Goal: Task Accomplishment & Management: Complete application form

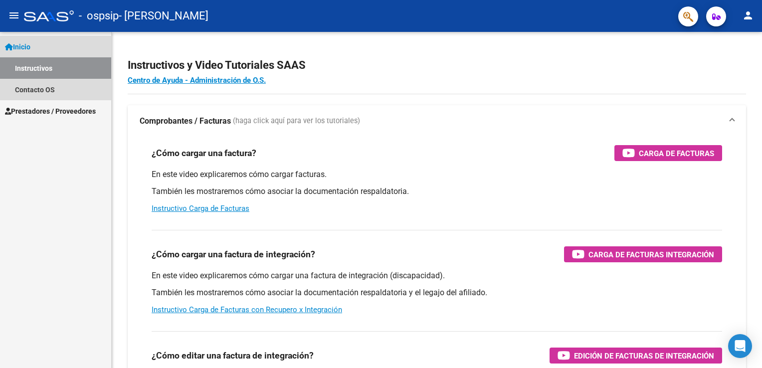
click at [30, 71] on link "Instructivos" at bounding box center [55, 67] width 111 height 21
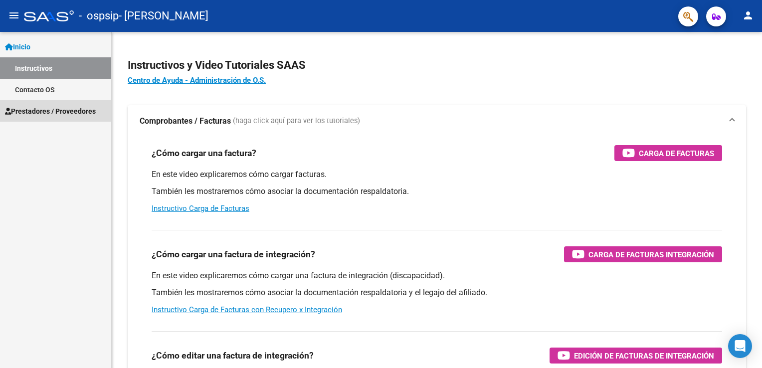
click at [24, 103] on link "Prestadores / Proveedores" at bounding box center [55, 110] width 111 height 21
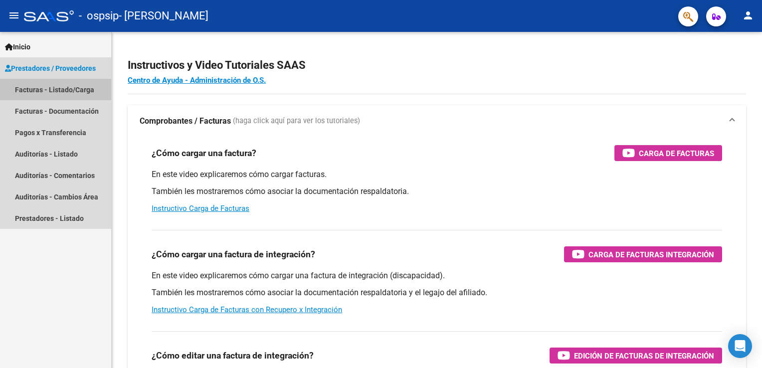
click at [30, 90] on link "Facturas - Listado/Carga" at bounding box center [55, 89] width 111 height 21
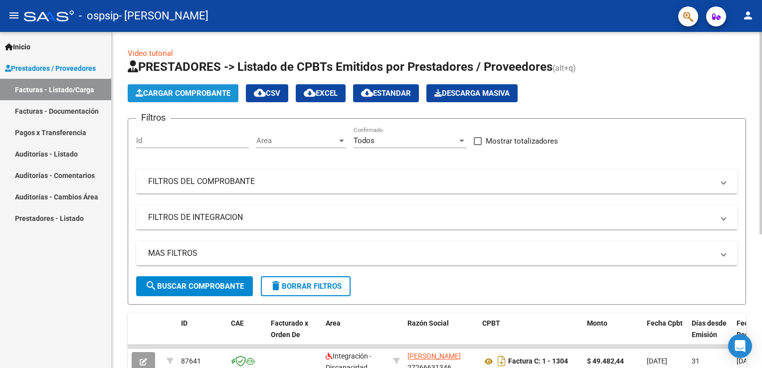
click at [176, 95] on span "Cargar Comprobante" at bounding box center [183, 93] width 95 height 9
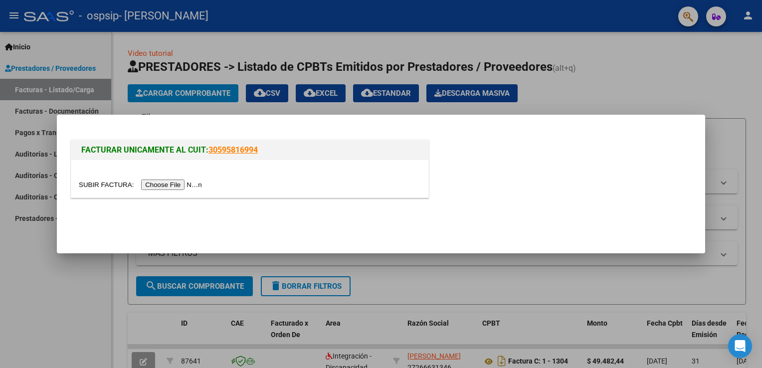
click at [168, 186] on input "file" at bounding box center [142, 185] width 126 height 10
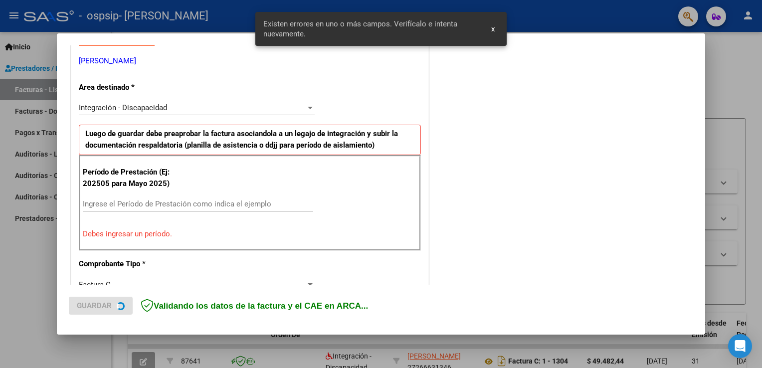
scroll to position [208, 0]
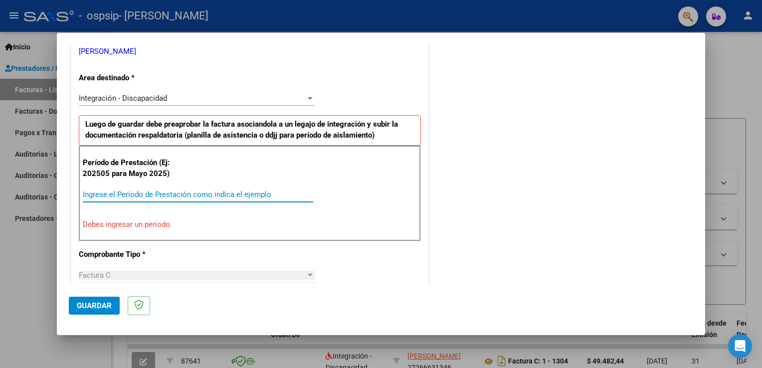
click at [86, 193] on input "Ingrese el Período de Prestación como indica el ejemplo" at bounding box center [198, 194] width 230 height 9
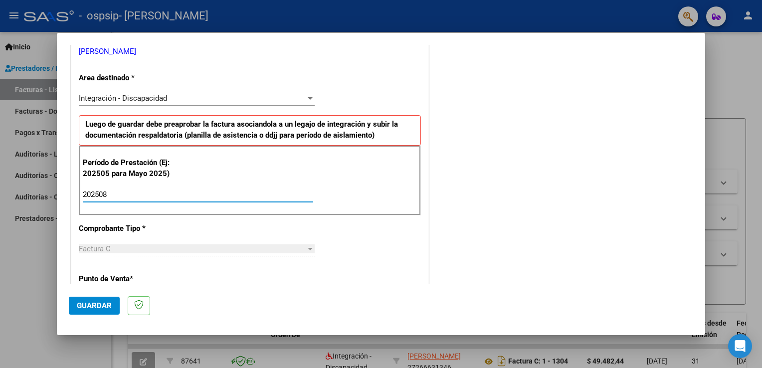
type input "202508"
click at [87, 308] on span "Guardar" at bounding box center [94, 305] width 35 height 9
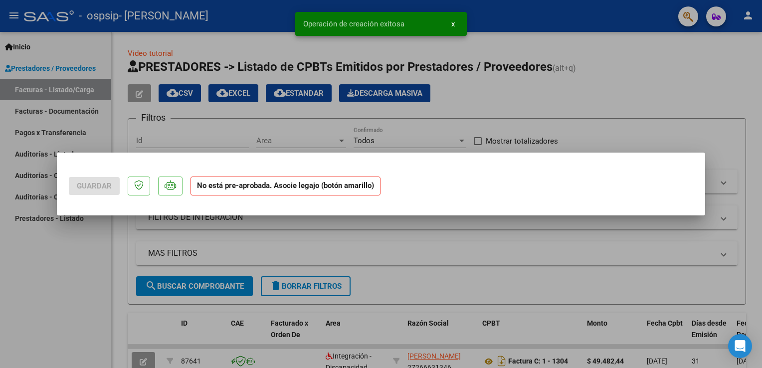
scroll to position [0, 0]
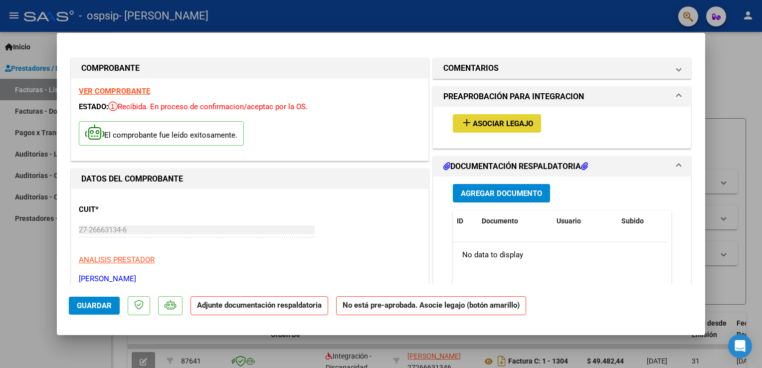
click at [473, 125] on span "Asociar Legajo" at bounding box center [503, 123] width 60 height 9
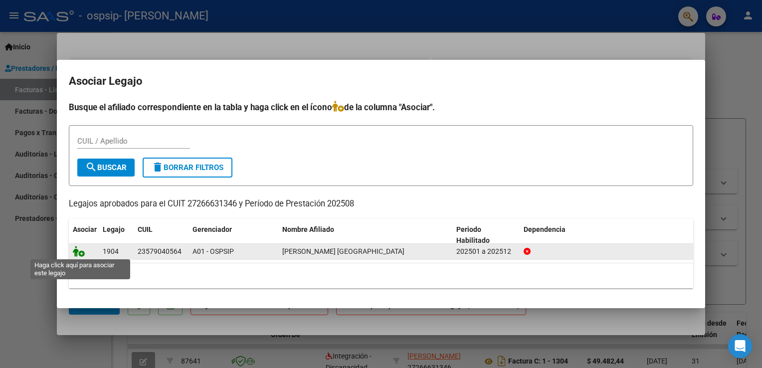
click at [76, 256] on icon at bounding box center [79, 251] width 12 height 11
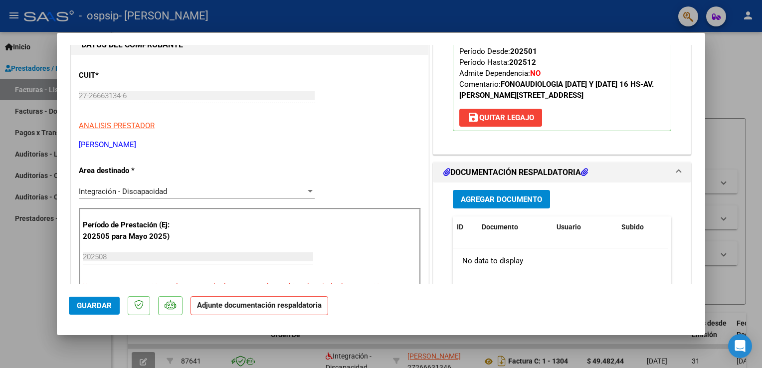
scroll to position [180, 0]
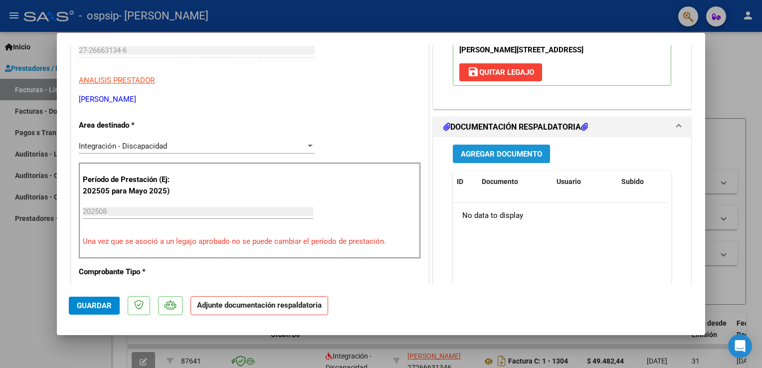
click at [538, 163] on button "Agregar Documento" at bounding box center [501, 154] width 97 height 18
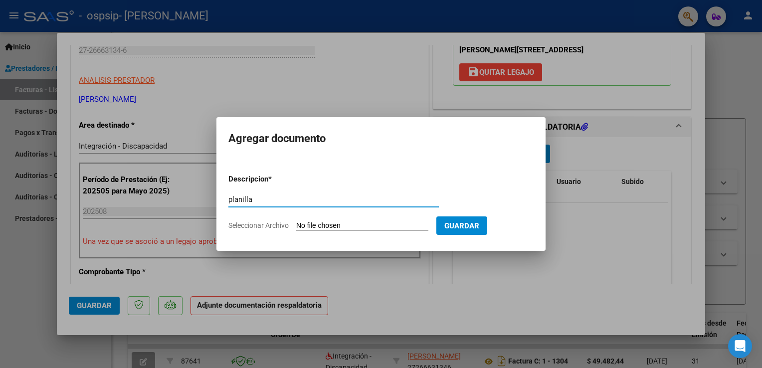
type input "planilla"
click at [401, 220] on form "Descripcion * planilla Escriba aquí una descripcion Seleccionar Archivo Guardar" at bounding box center [380, 202] width 305 height 73
click at [400, 224] on input "Seleccionar Archivo" at bounding box center [362, 226] width 132 height 9
type input "C:\fakepath\planilla}.pdf"
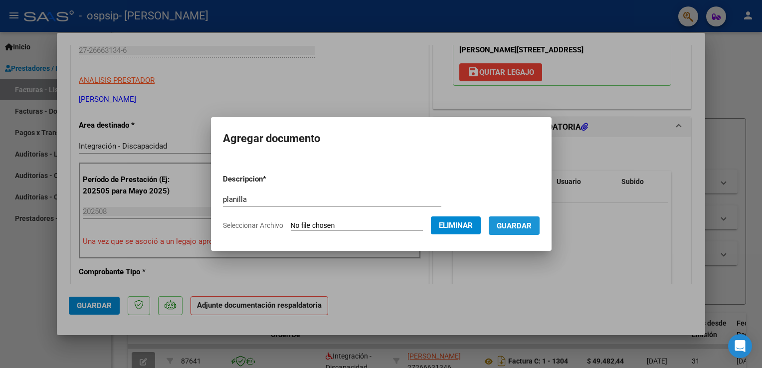
click at [519, 223] on span "Guardar" at bounding box center [514, 226] width 35 height 9
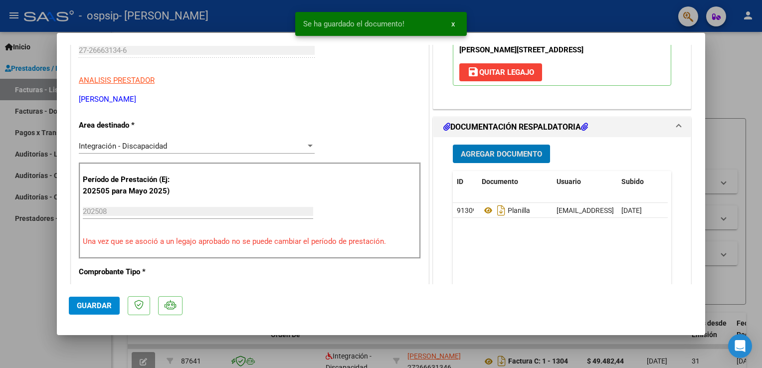
click at [81, 304] on span "Guardar" at bounding box center [94, 305] width 35 height 9
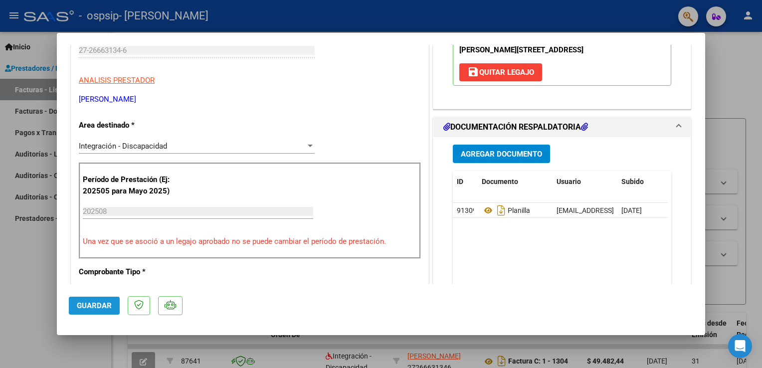
click at [84, 304] on span "Guardar" at bounding box center [94, 305] width 35 height 9
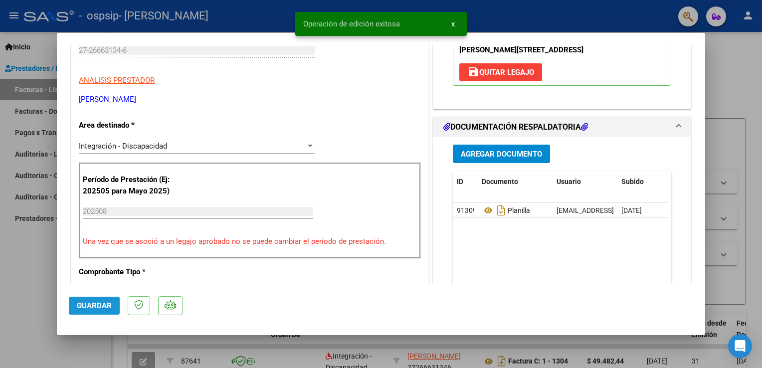
click at [84, 305] on span "Guardar" at bounding box center [94, 305] width 35 height 9
click at [83, 305] on span "Guardar" at bounding box center [94, 305] width 35 height 9
click at [457, 21] on button "x" at bounding box center [453, 24] width 19 height 18
